Goal: Information Seeking & Learning: Learn about a topic

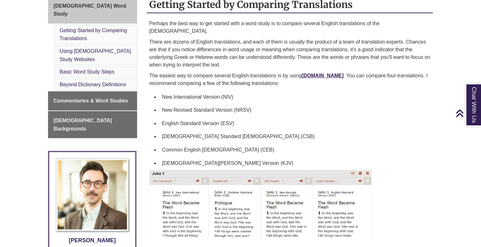
scroll to position [200, 0]
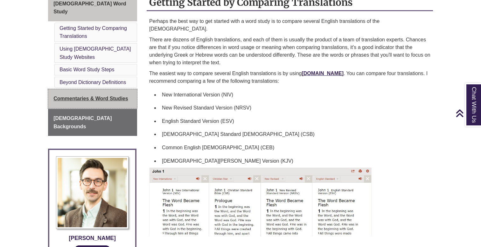
click at [111, 96] on span "Commentaries & Word Studies" at bounding box center [90, 98] width 74 height 5
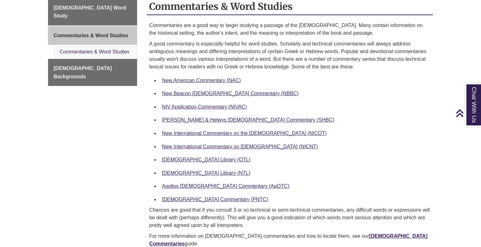
scroll to position [188, 0]
click at [220, 82] on link "New American Commentary (NAC)" at bounding box center [201, 80] width 79 height 5
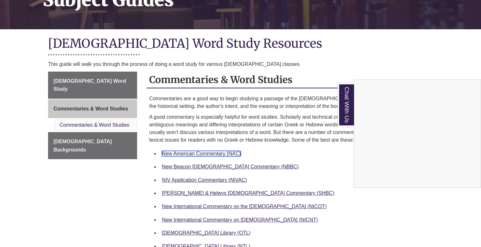
scroll to position [111, 0]
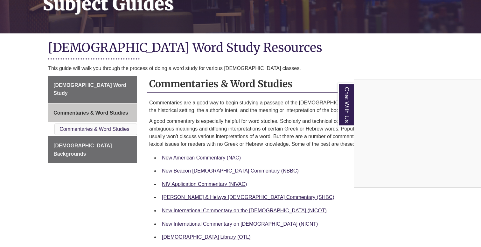
click at [81, 84] on div "Chat With Us" at bounding box center [240, 123] width 481 height 247
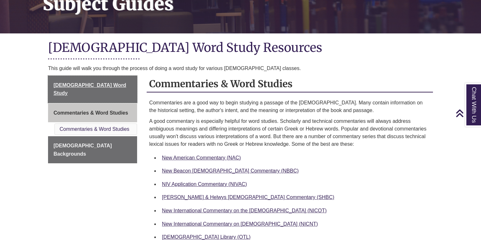
click at [81, 84] on span "[DEMOGRAPHIC_DATA] Word Study" at bounding box center [89, 89] width 72 height 14
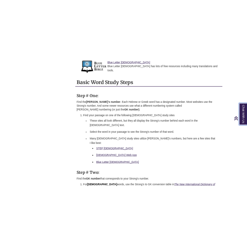
scroll to position [582, 0]
